Goal: Navigation & Orientation: Find specific page/section

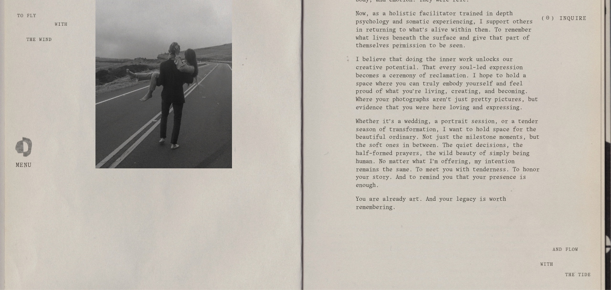
scroll to position [740, 0]
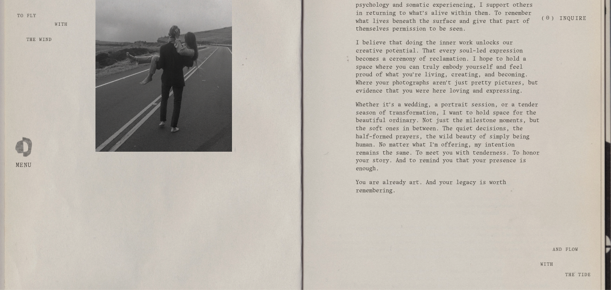
click at [16, 152] on div at bounding box center [23, 145] width 17 height 17
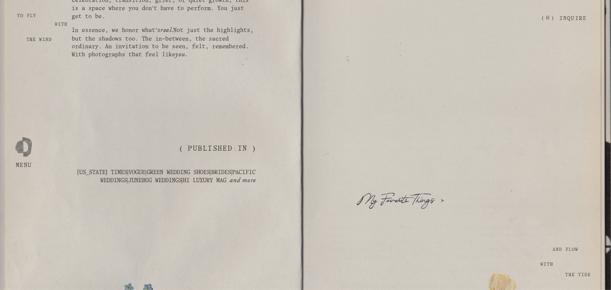
scroll to position [1688, 0]
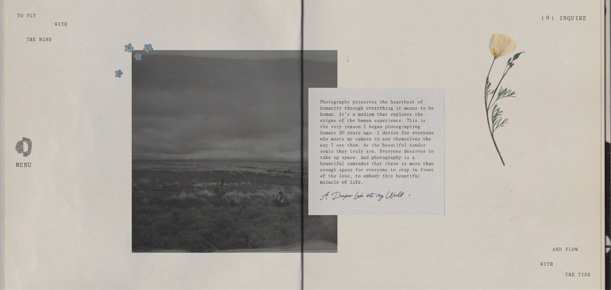
click at [27, 152] on div at bounding box center [23, 145] width 17 height 17
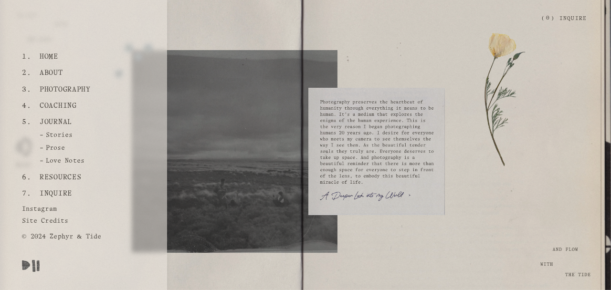
click at [48, 70] on link "About" at bounding box center [51, 73] width 31 height 16
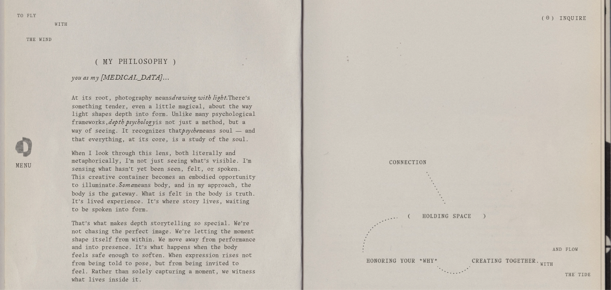
scroll to position [1005, 0]
